Goal: Task Accomplishment & Management: Use online tool/utility

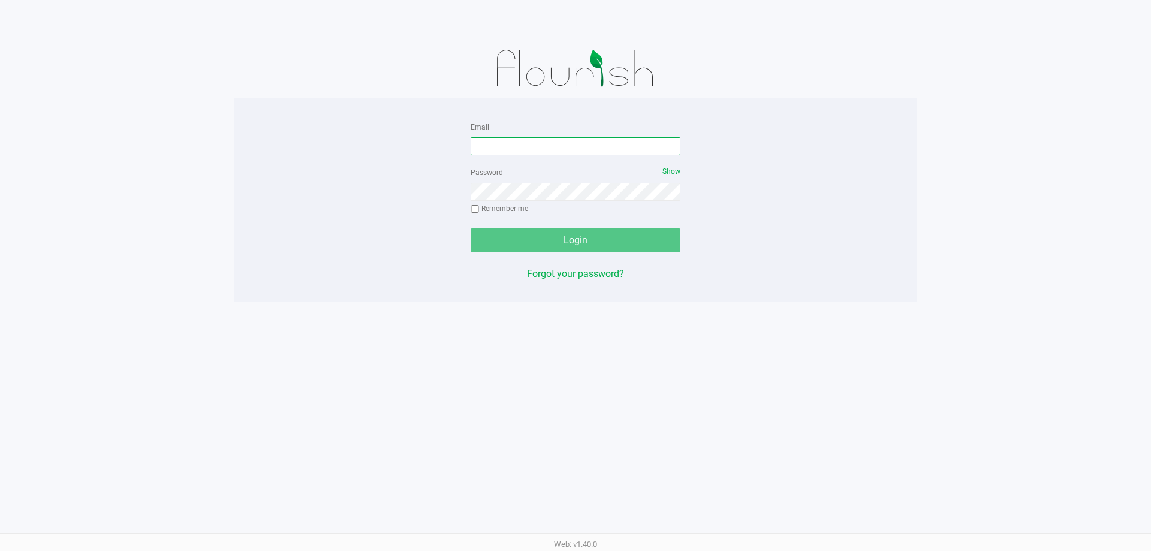
click at [537, 151] on input "Email" at bounding box center [576, 146] width 210 height 18
type input "[EMAIL_ADDRESS][DOMAIN_NAME]"
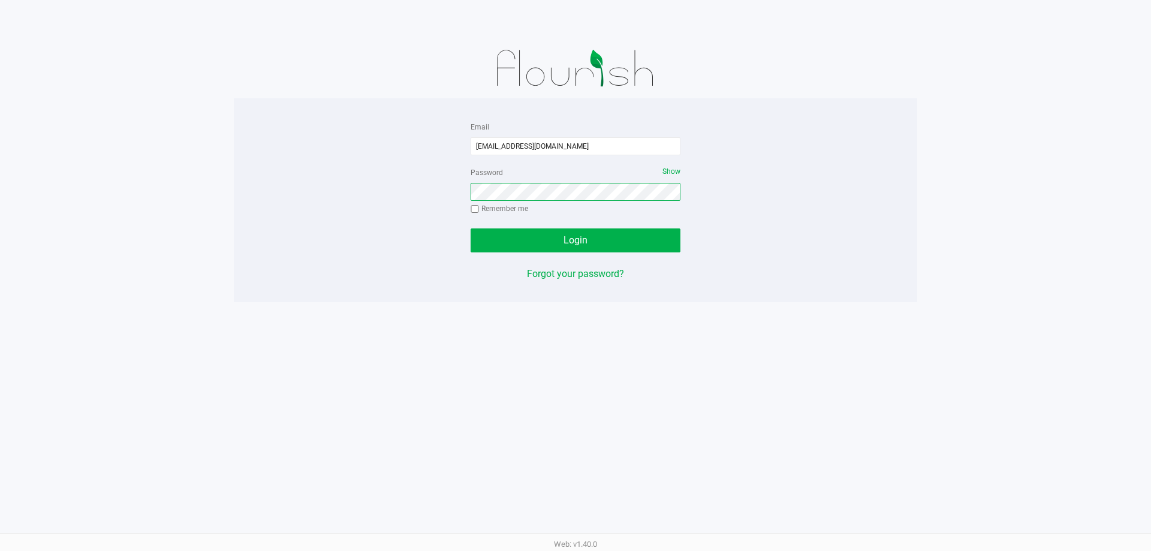
click at [471, 228] on button "Login" at bounding box center [576, 240] width 210 height 24
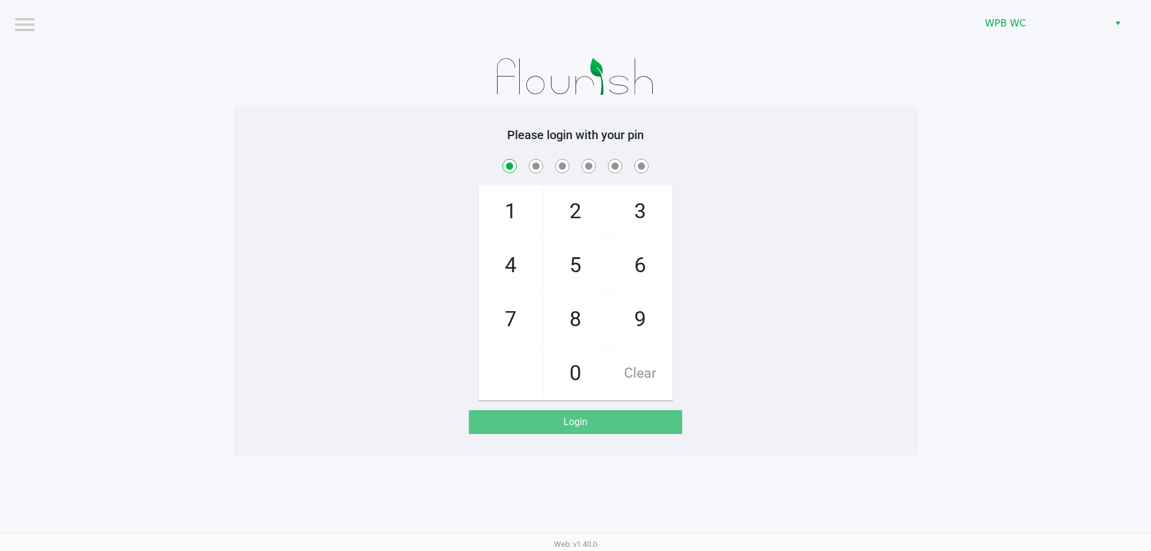
checkbox input "true"
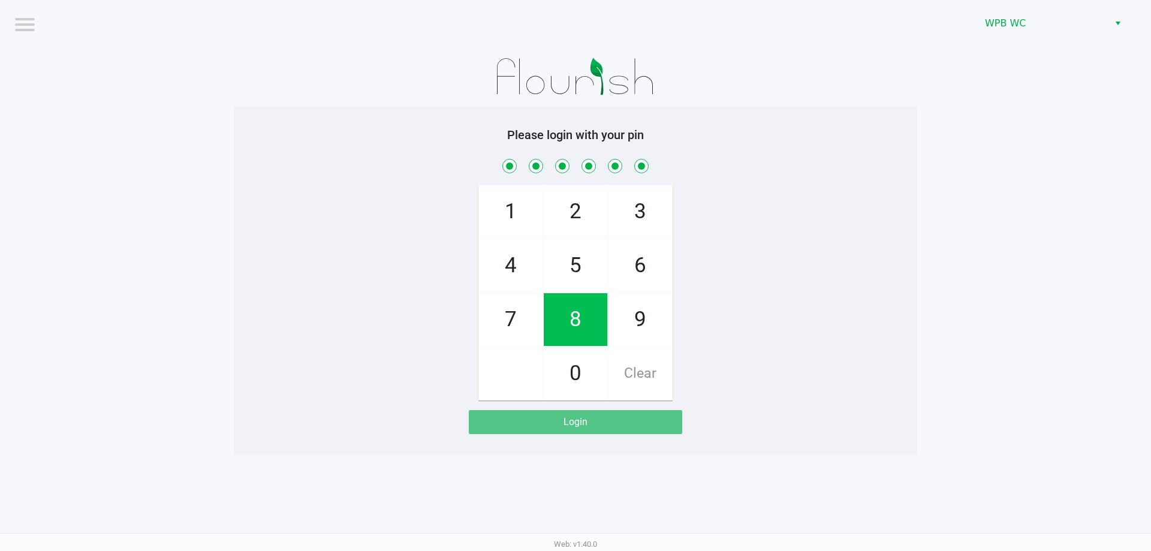
checkbox input "true"
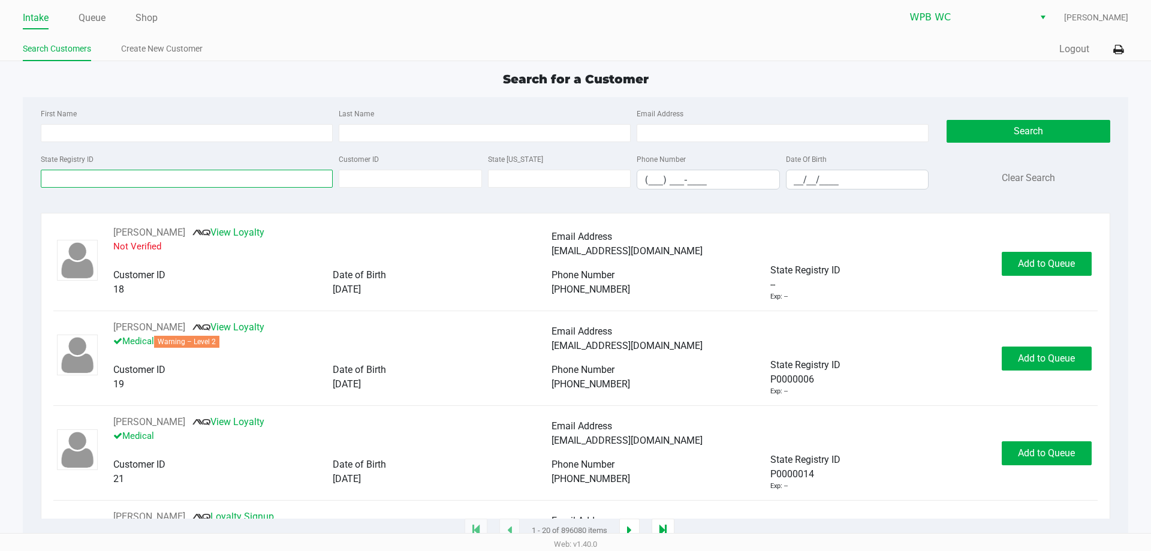
click at [276, 182] on input "State Registry ID" at bounding box center [187, 179] width 292 height 18
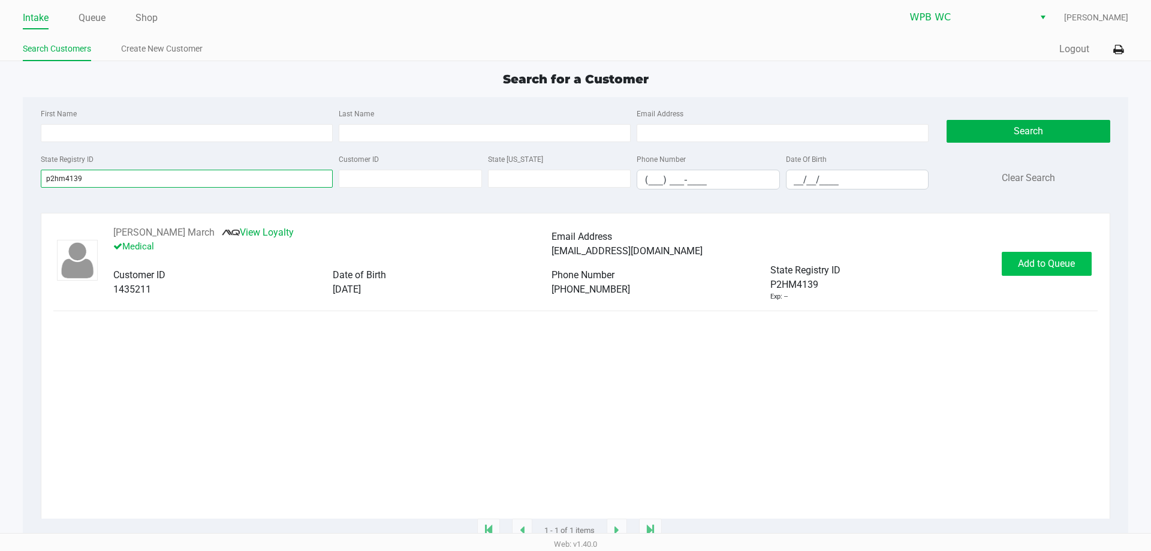
type input "p2hm4139"
click at [1027, 269] on span "Add to Queue" at bounding box center [1046, 263] width 57 height 11
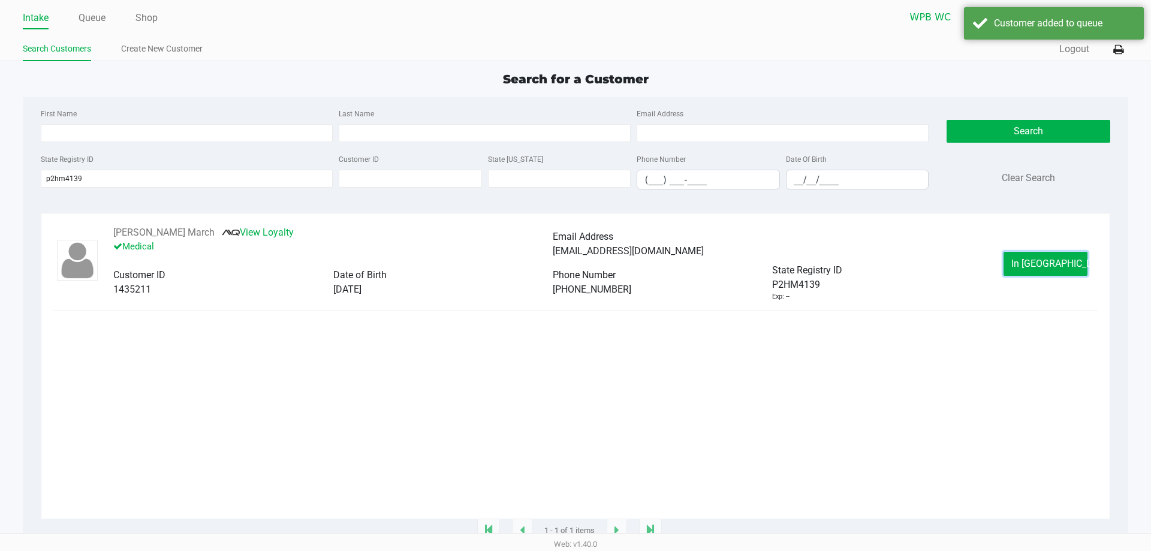
click at [1018, 269] on button "In Queue" at bounding box center [1046, 264] width 84 height 24
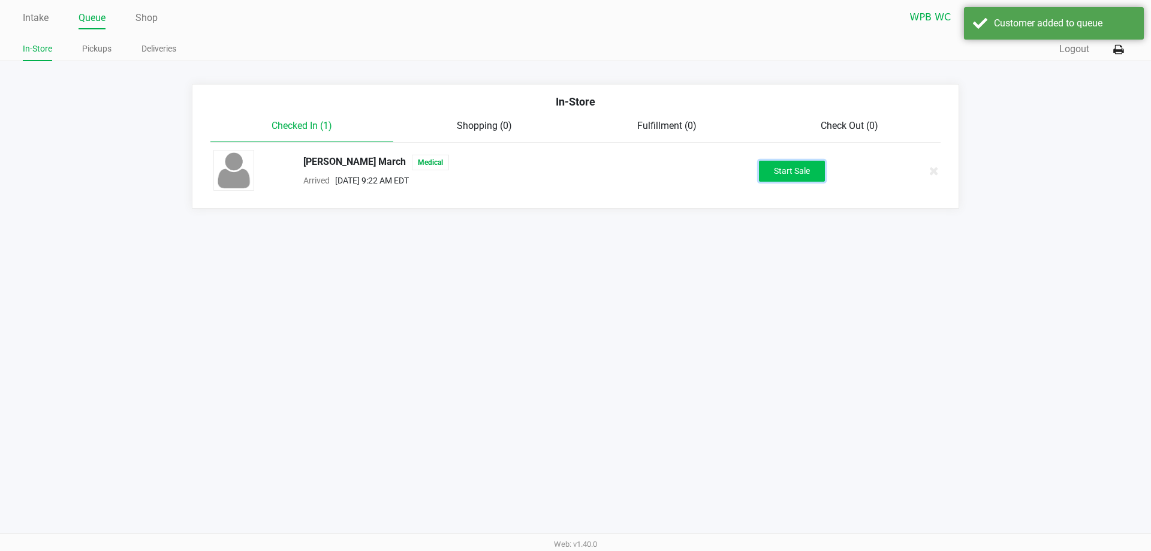
click at [769, 164] on button "Start Sale" at bounding box center [792, 171] width 66 height 21
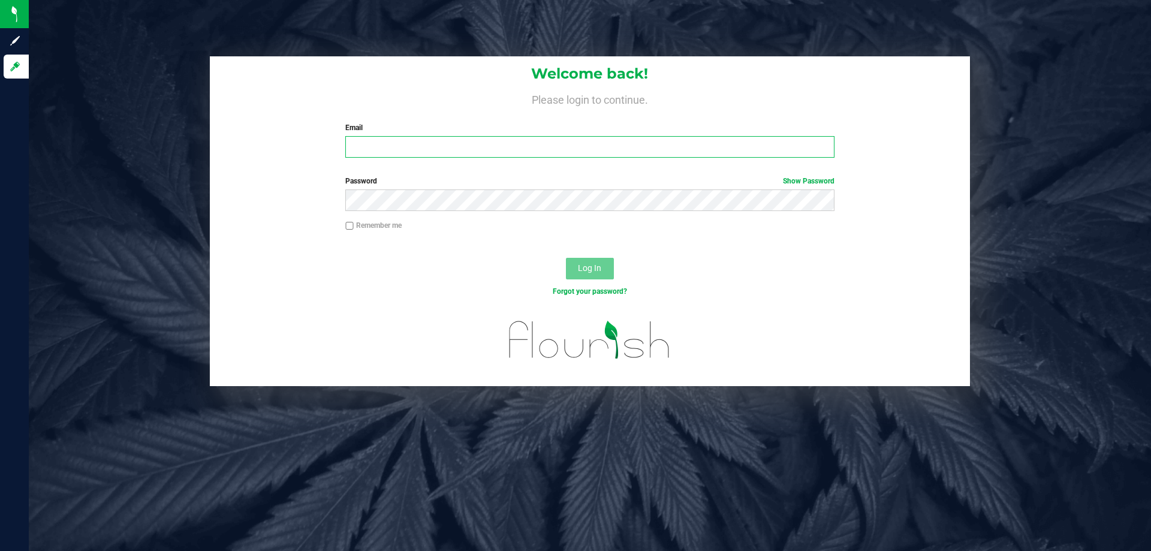
click at [401, 144] on input "Email" at bounding box center [589, 147] width 489 height 22
paste input "[EMAIL_ADDRESS][DOMAIN_NAME]"
type input "[EMAIL_ADDRESS][DOMAIN_NAME]"
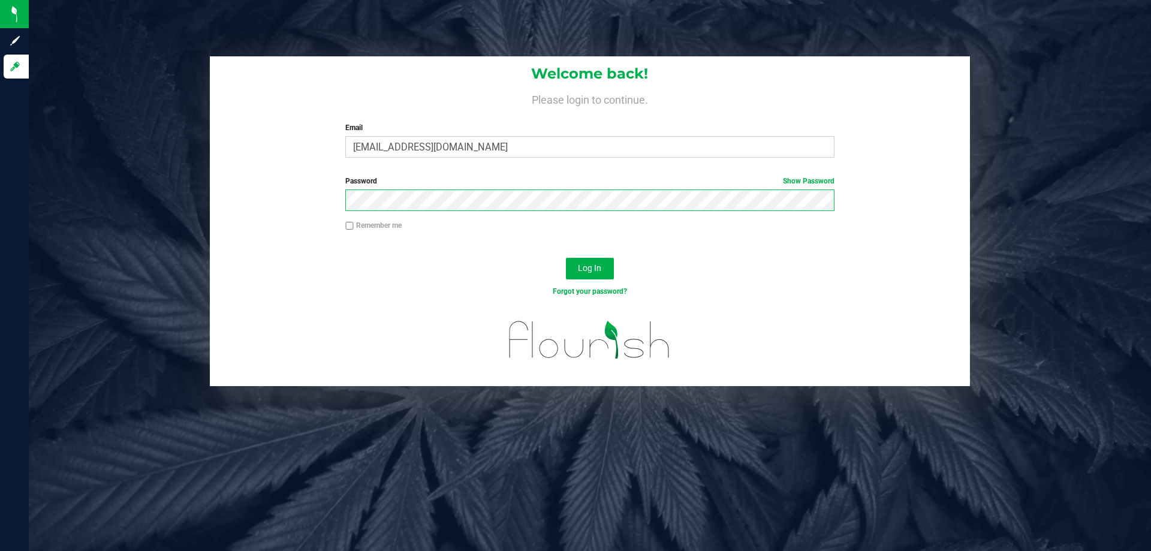
click at [566, 258] on button "Log In" at bounding box center [590, 269] width 48 height 22
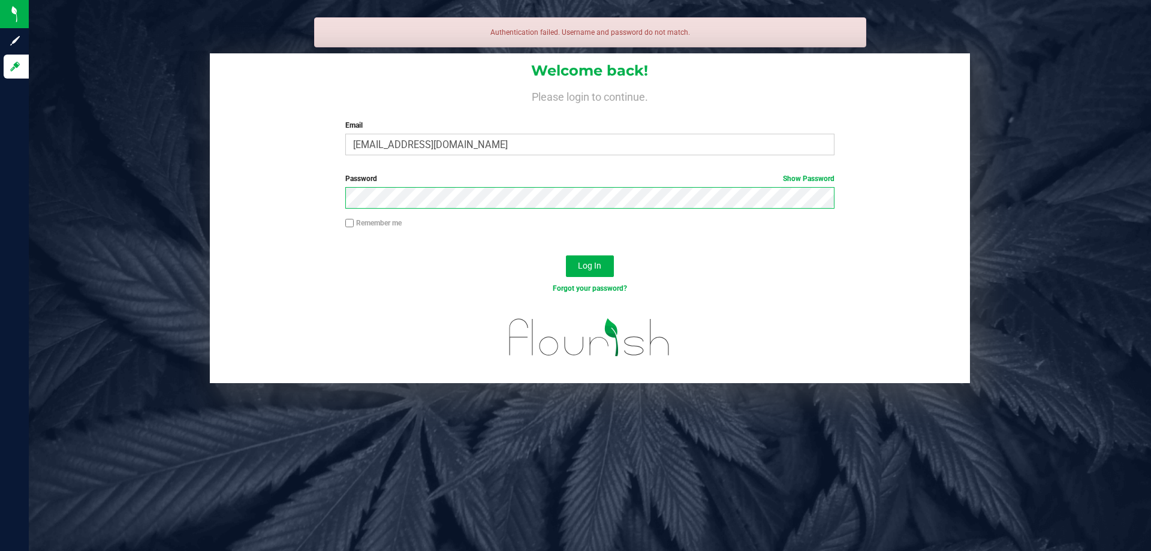
click at [566, 255] on button "Log In" at bounding box center [590, 266] width 48 height 22
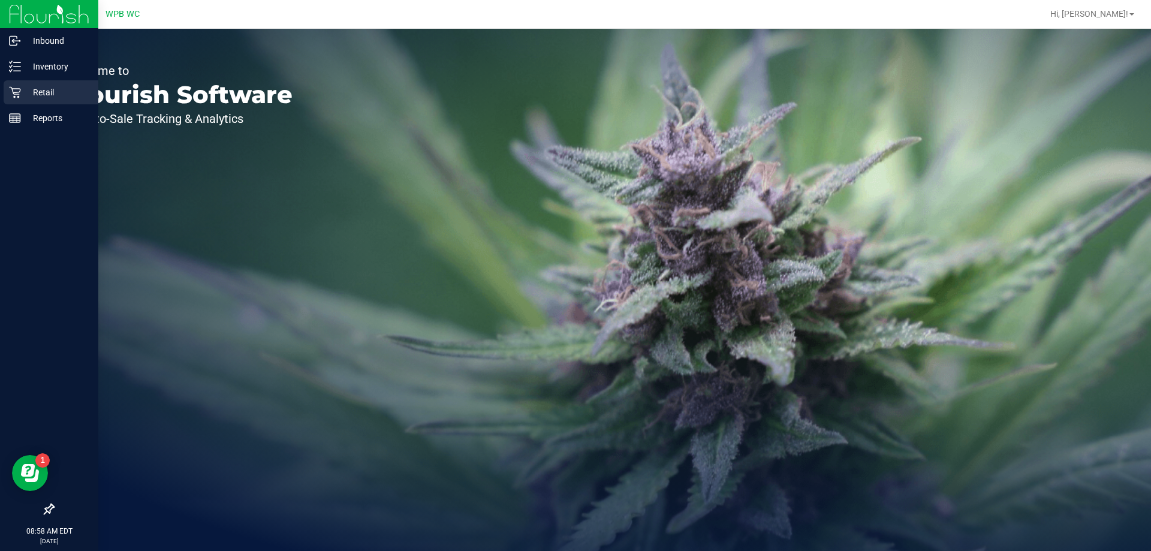
click at [24, 93] on p "Retail" at bounding box center [57, 92] width 72 height 14
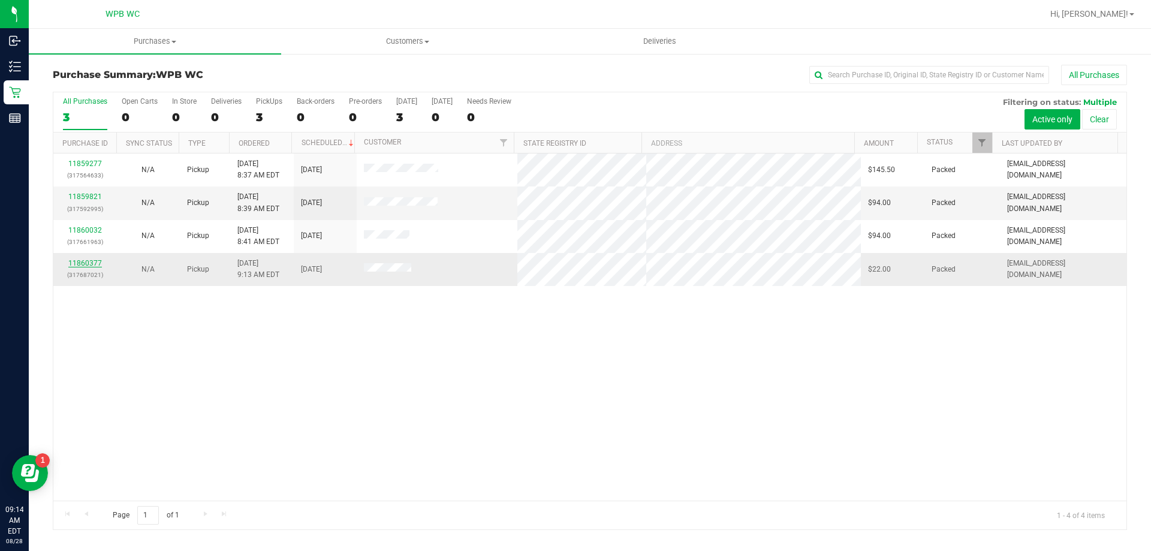
click at [100, 265] on link "11860377" at bounding box center [85, 263] width 34 height 8
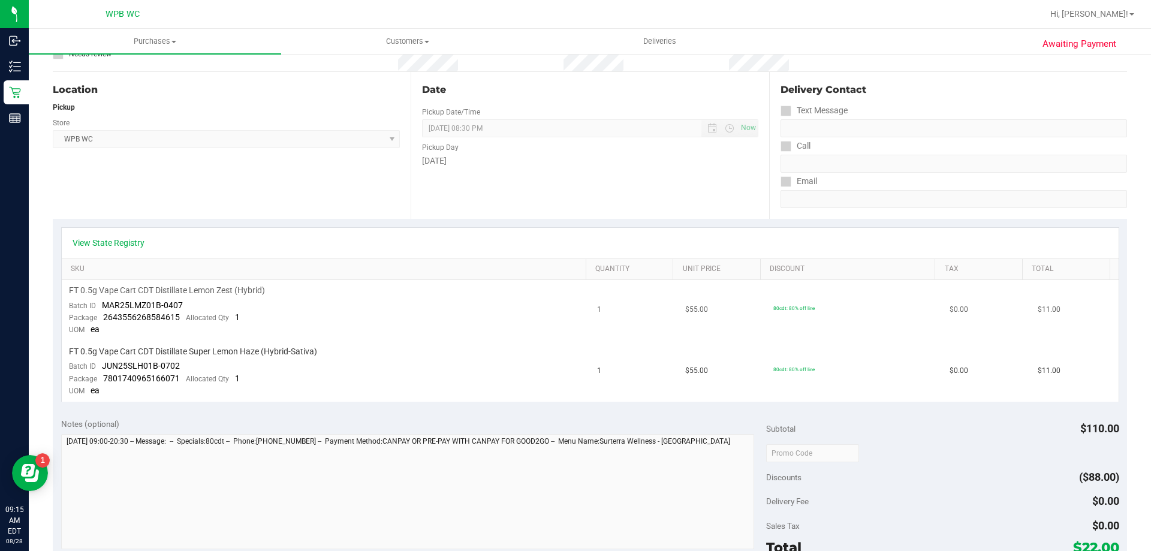
scroll to position [120, 0]
